Goal: Information Seeking & Learning: Obtain resource

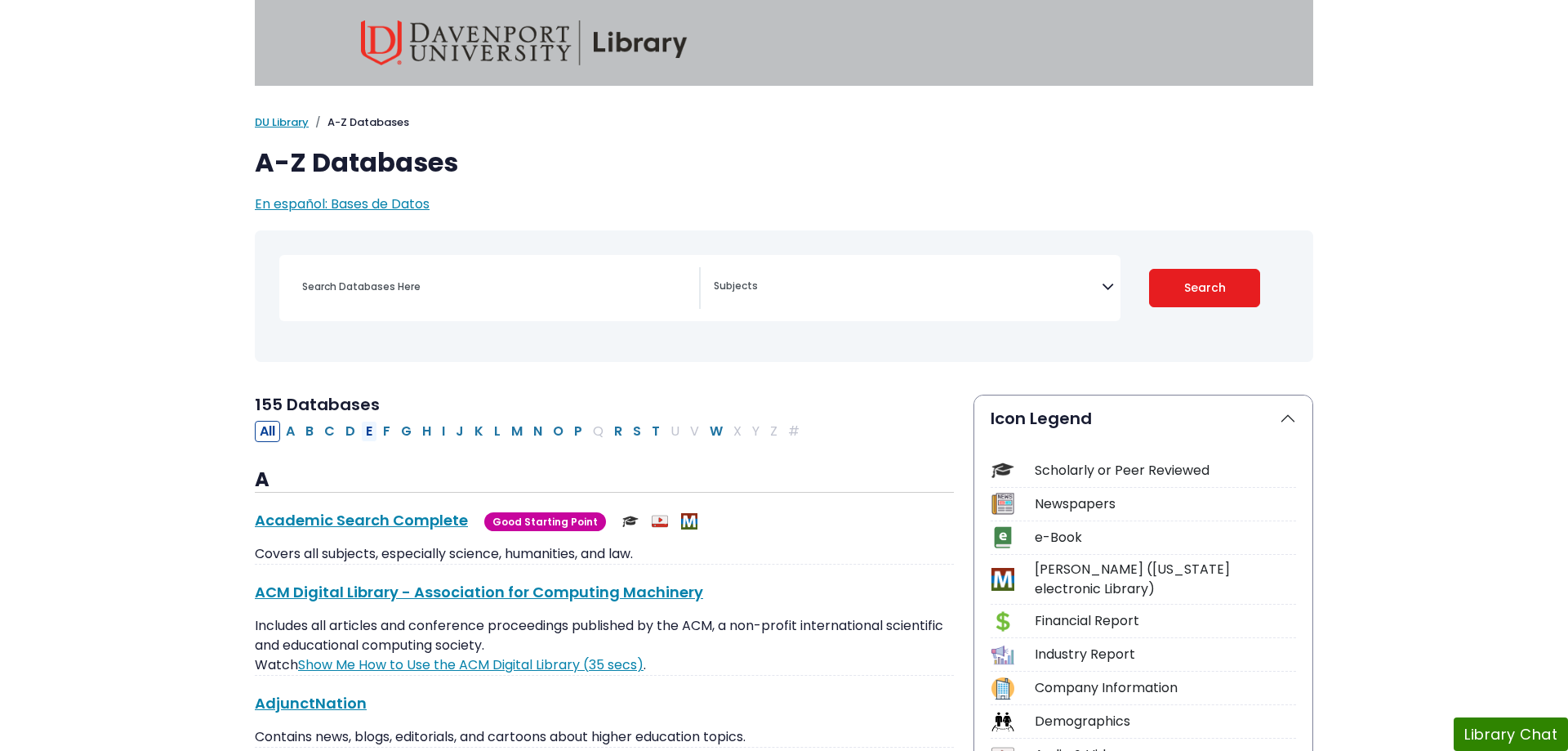
click at [367, 430] on button "E" at bounding box center [369, 432] width 16 height 21
select select "Database Subject Filter"
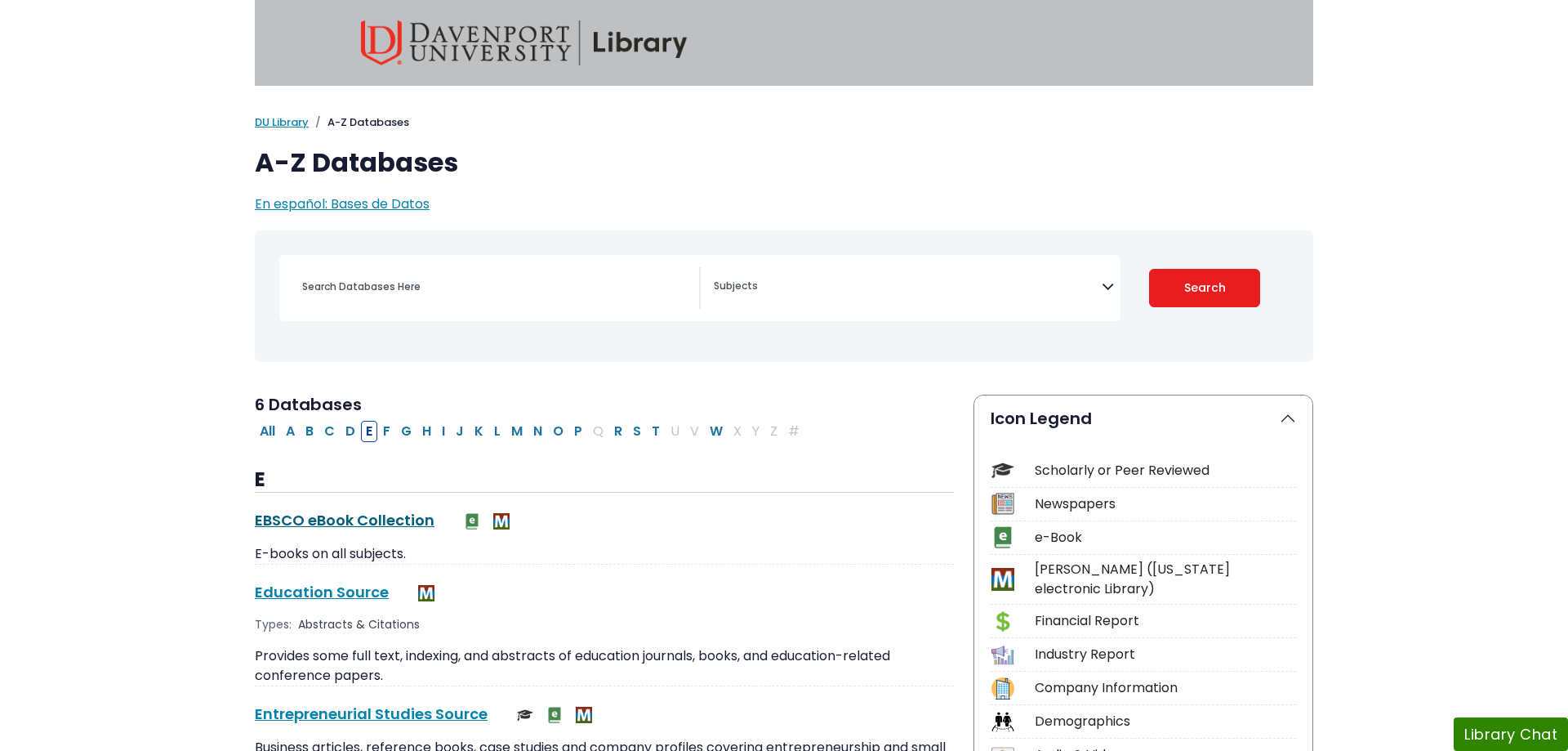
click at [350, 520] on link "EBSCO eBook Collection This link opens in a new window" at bounding box center [345, 520] width 180 height 21
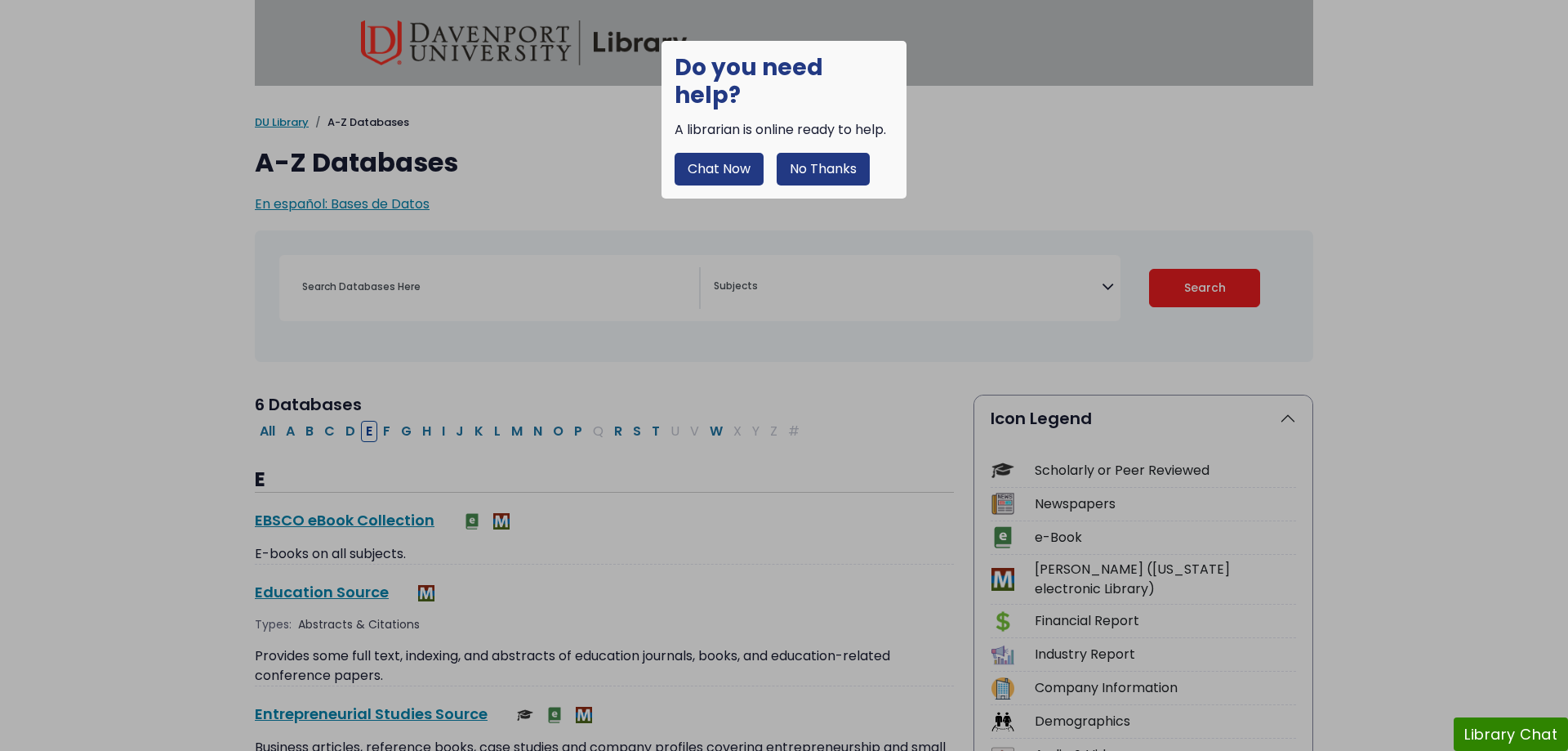
click at [835, 153] on button "No Thanks" at bounding box center [823, 169] width 93 height 33
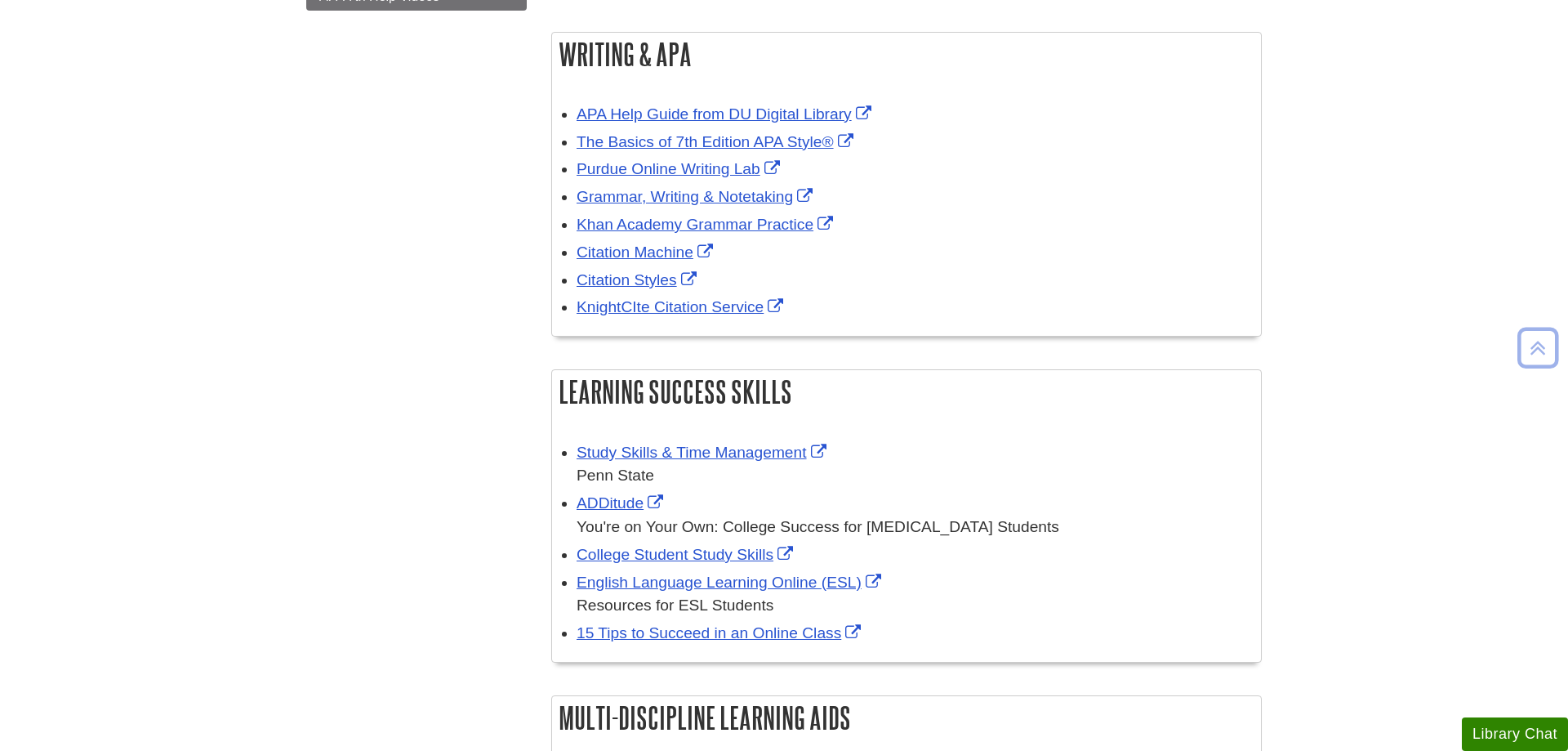
scroll to position [583, 0]
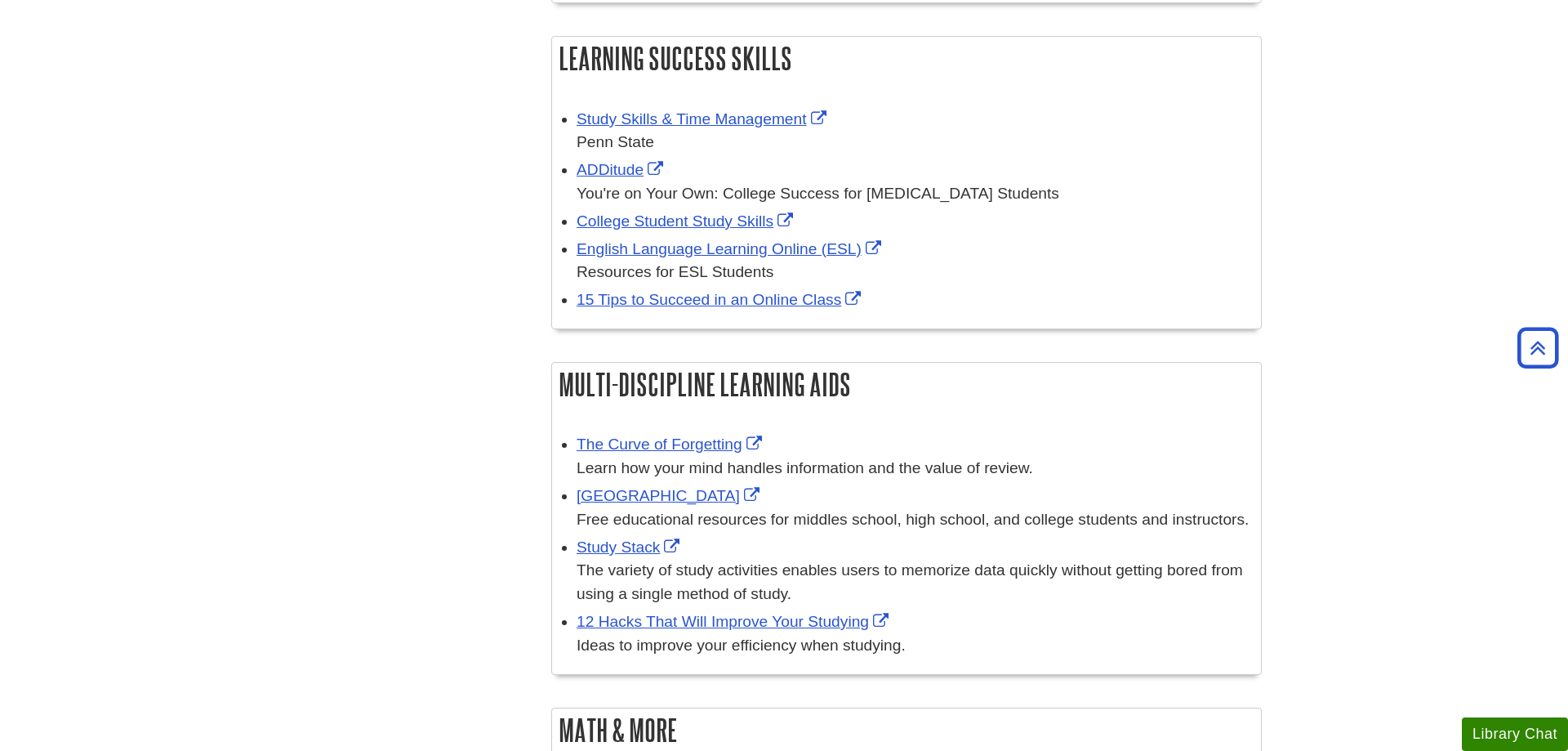
click at [144, 46] on body "Skip to Main Content Search My [PERSON_NAME][GEOGRAPHIC_DATA] Library Guides 24…" at bounding box center [784, 569] width 1568 height 2305
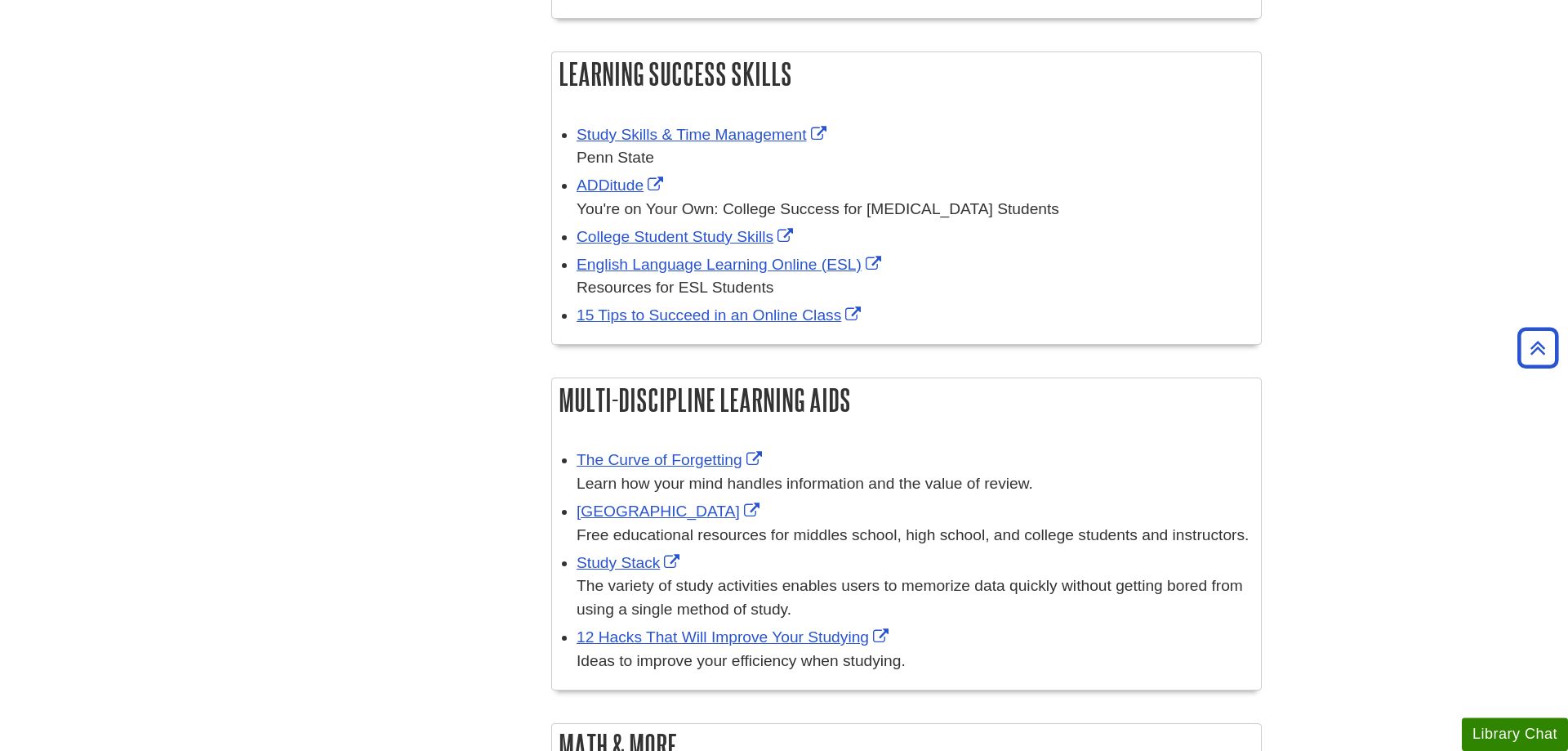
scroll to position [417, 0]
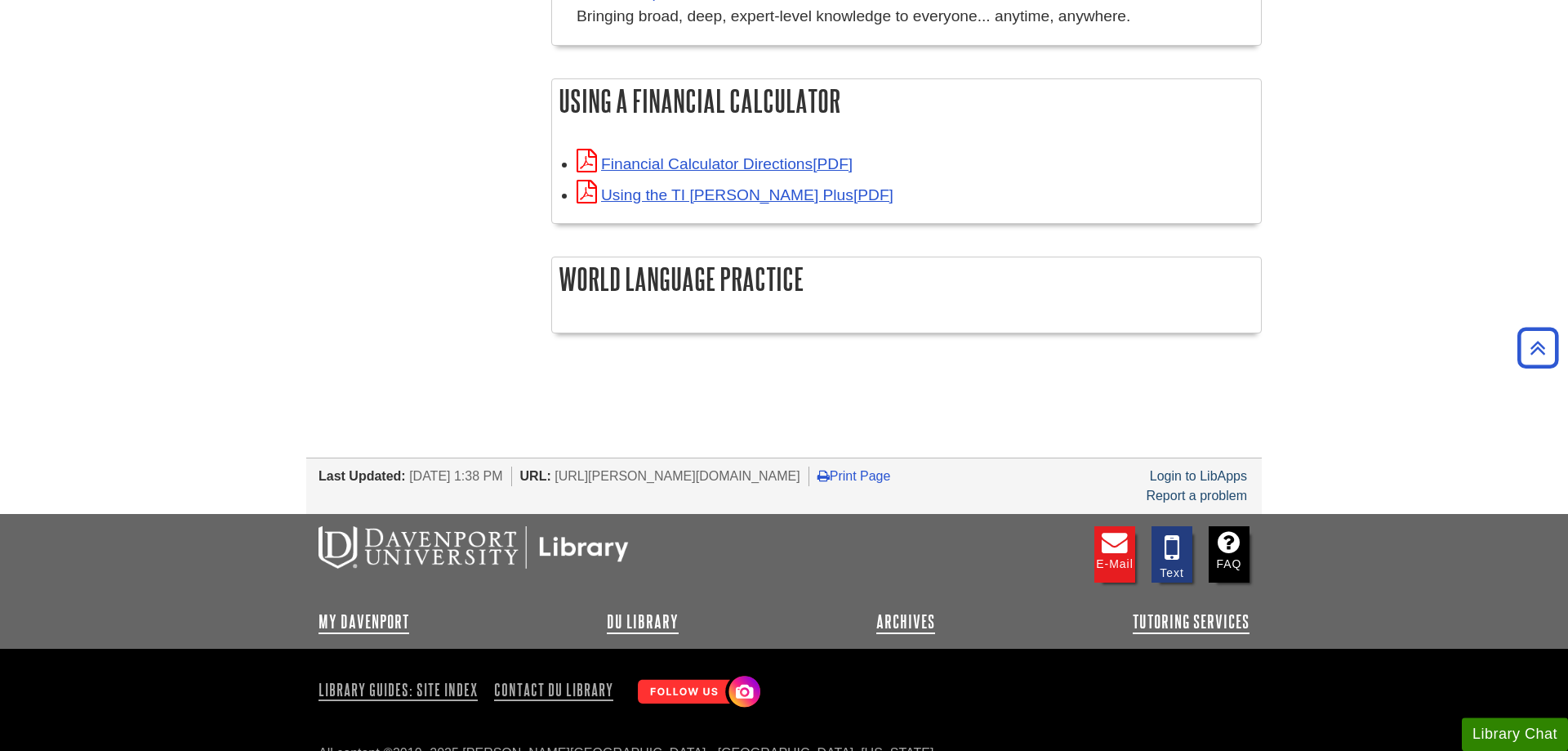
scroll to position [1554, 0]
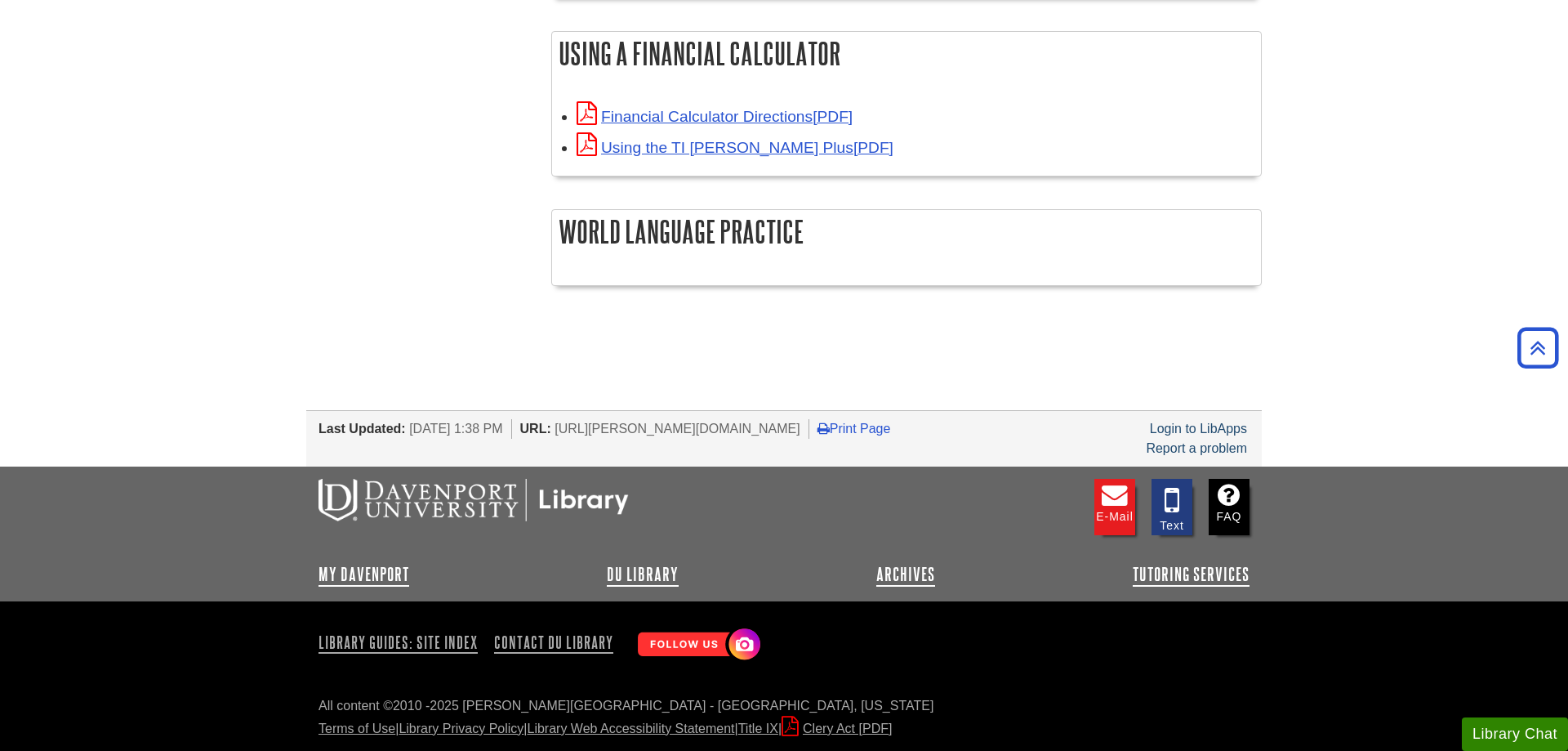
drag, startPoint x: 592, startPoint y: 433, endPoint x: 880, endPoint y: 433, distance: 288.0
click at [809, 433] on li "URL: https://davenport.libguides.com/student-resources" at bounding box center [664, 429] width 289 height 20
copy span "[URL][PERSON_NAME][DOMAIN_NAME]"
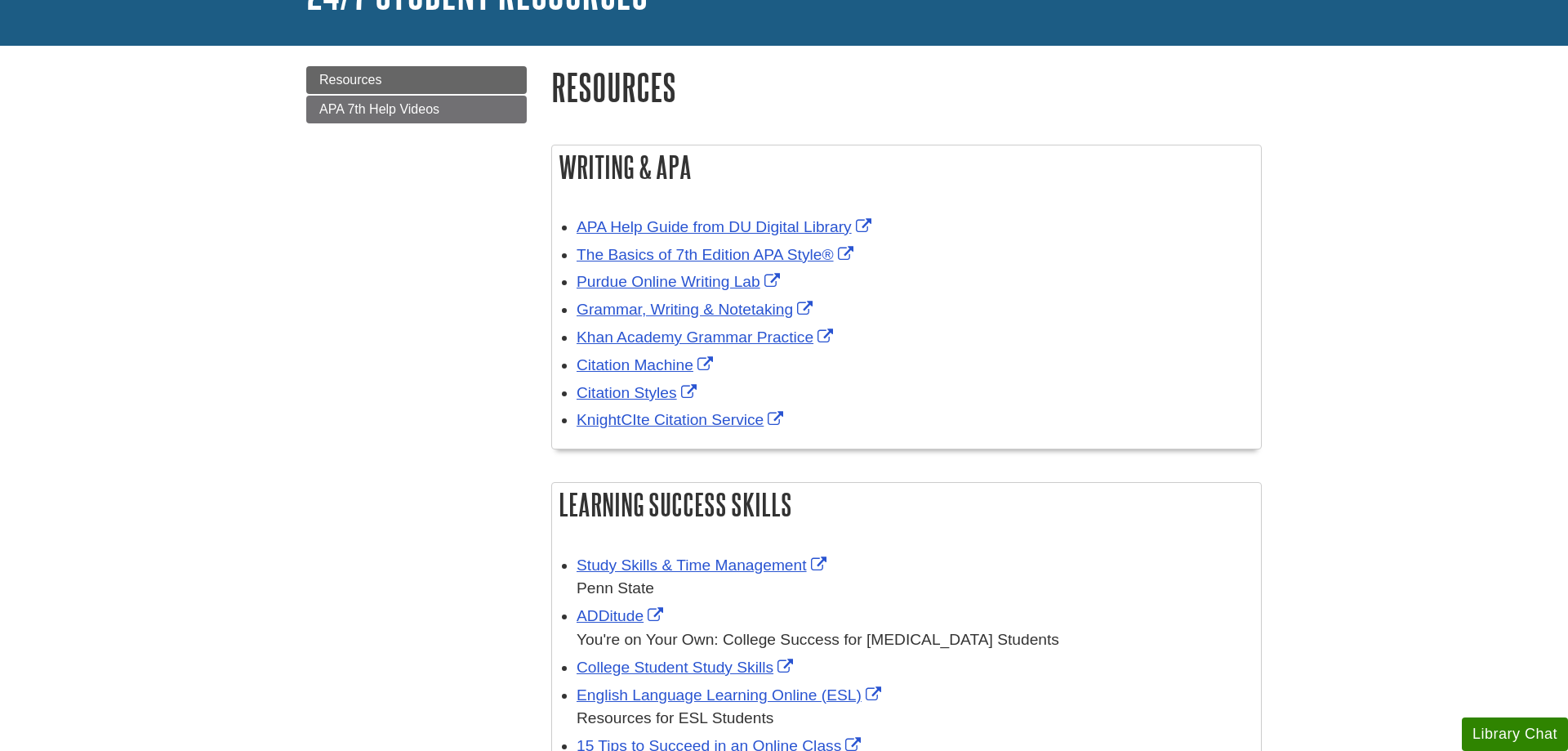
scroll to position [304, 0]
